Goal: Transaction & Acquisition: Book appointment/travel/reservation

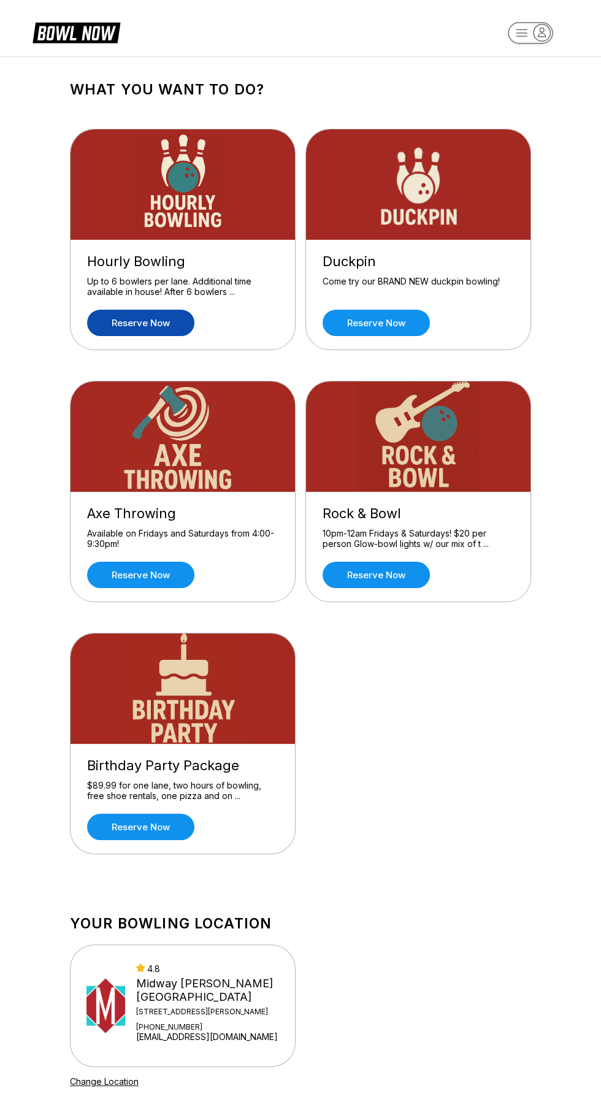
click at [126, 327] on link "Reserve now" at bounding box center [140, 323] width 107 height 26
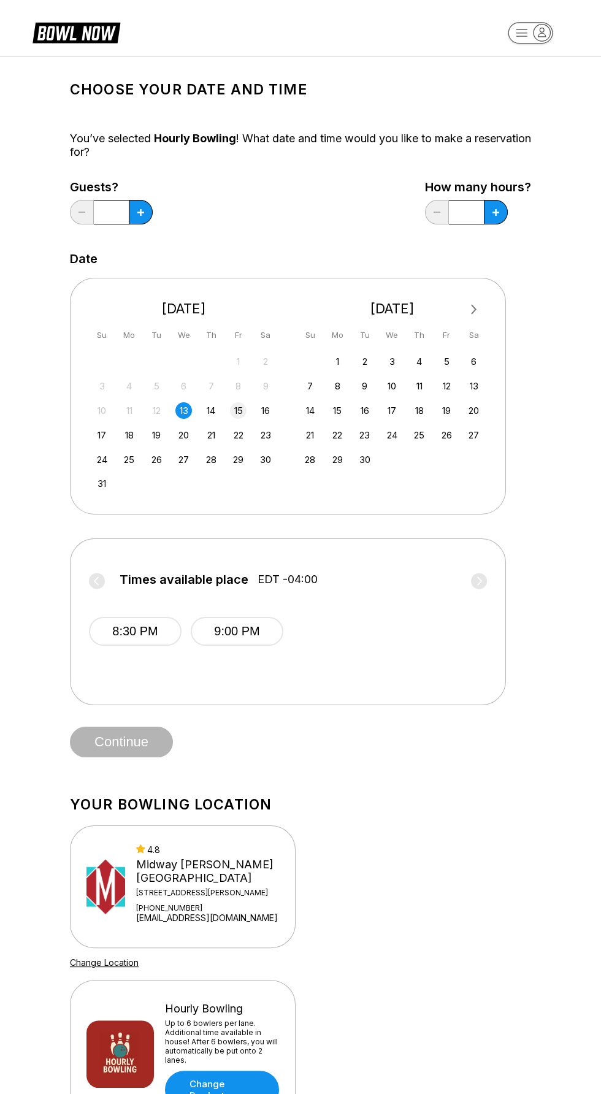
click at [235, 410] on div "15" at bounding box center [238, 410] width 17 height 17
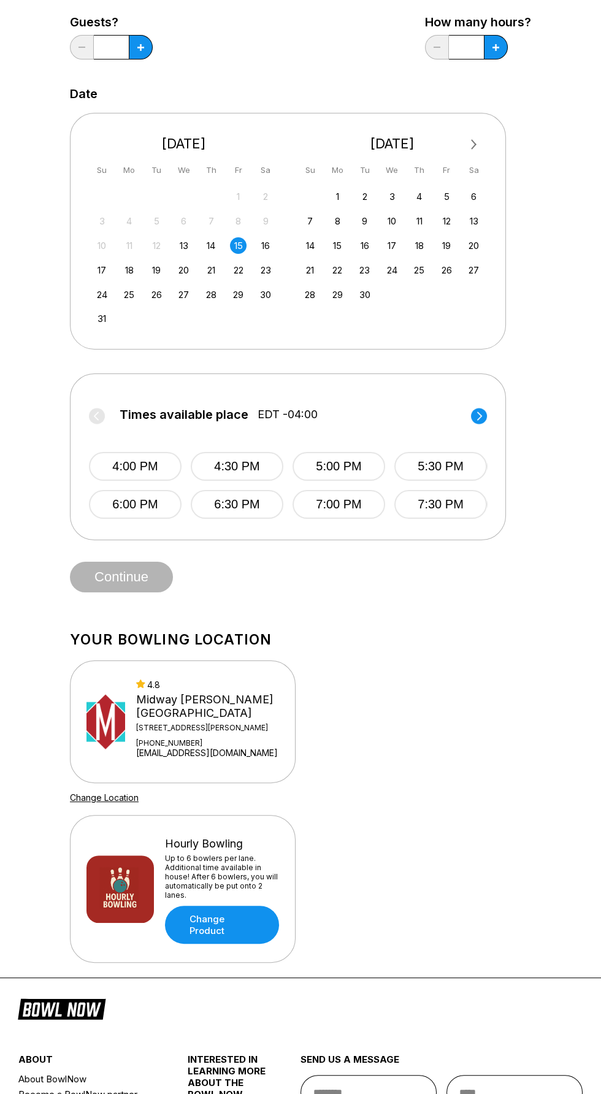
scroll to position [166, 0]
click at [506, 410] on div "Choose your Date and time You’ve selected Hourly Bowling ! What date and time w…" at bounding box center [300, 248] width 461 height 685
click at [479, 414] on circle at bounding box center [479, 415] width 16 height 16
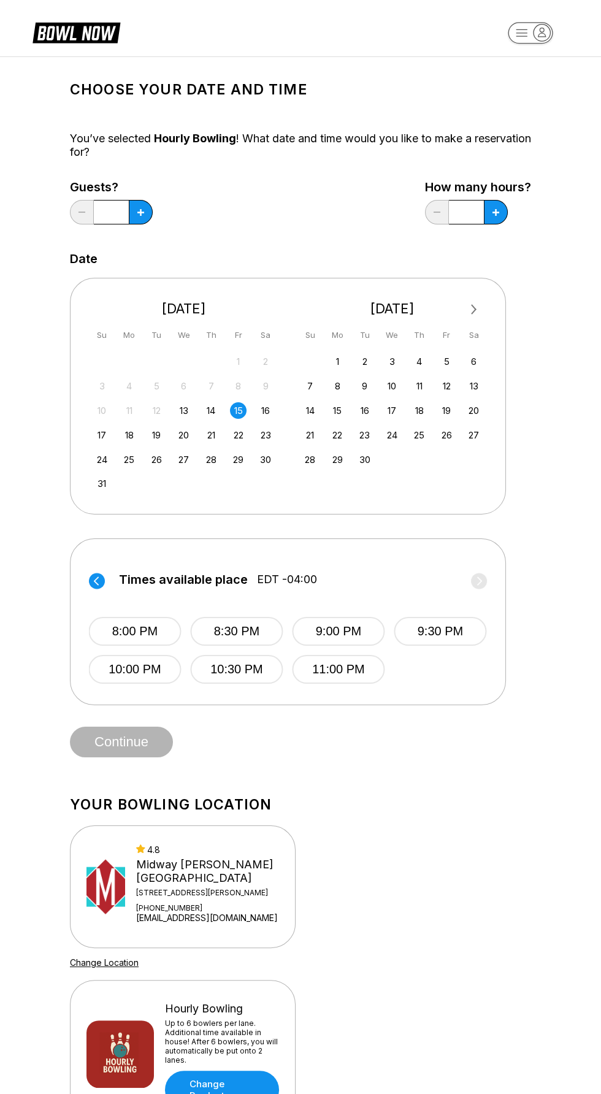
scroll to position [0, 0]
click at [137, 218] on button at bounding box center [141, 212] width 24 height 25
type input "*"
click at [144, 212] on icon at bounding box center [140, 212] width 7 height 7
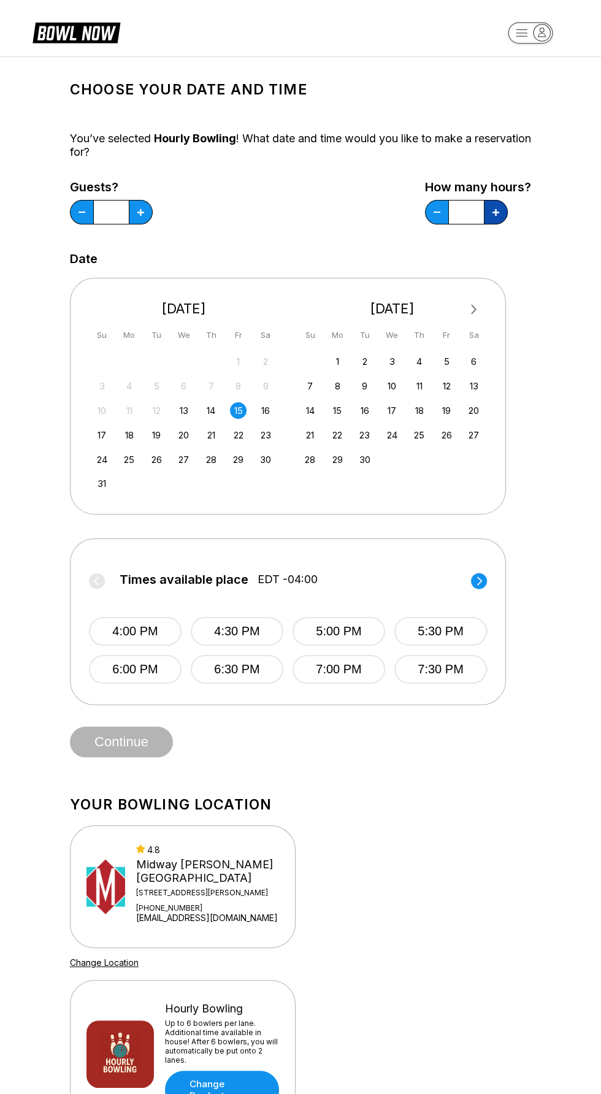
type input "*"
click at [160, 738] on span "Continue" at bounding box center [121, 742] width 103 height 12
